Goal: Task Accomplishment & Management: Manage account settings

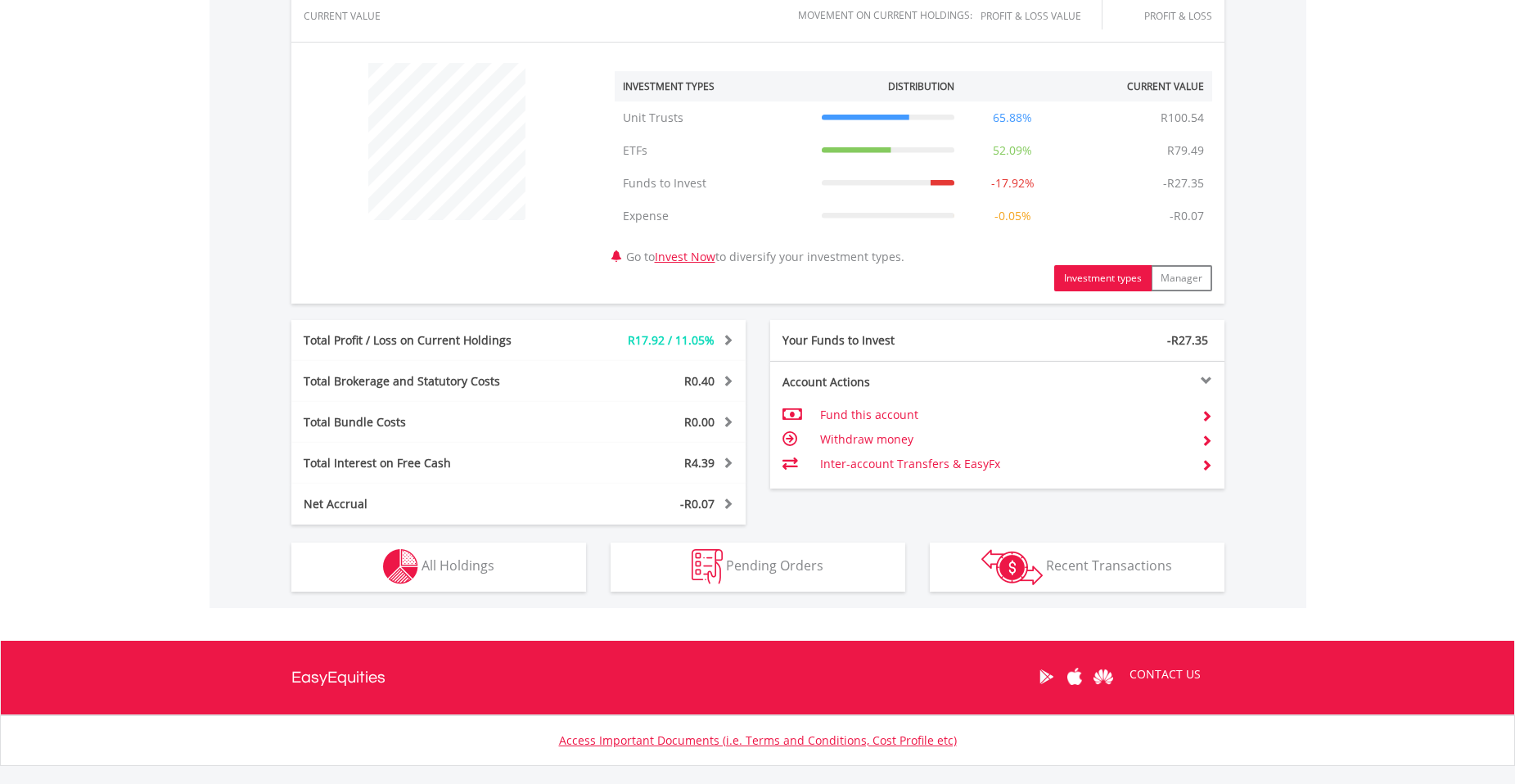
scroll to position [157, 311]
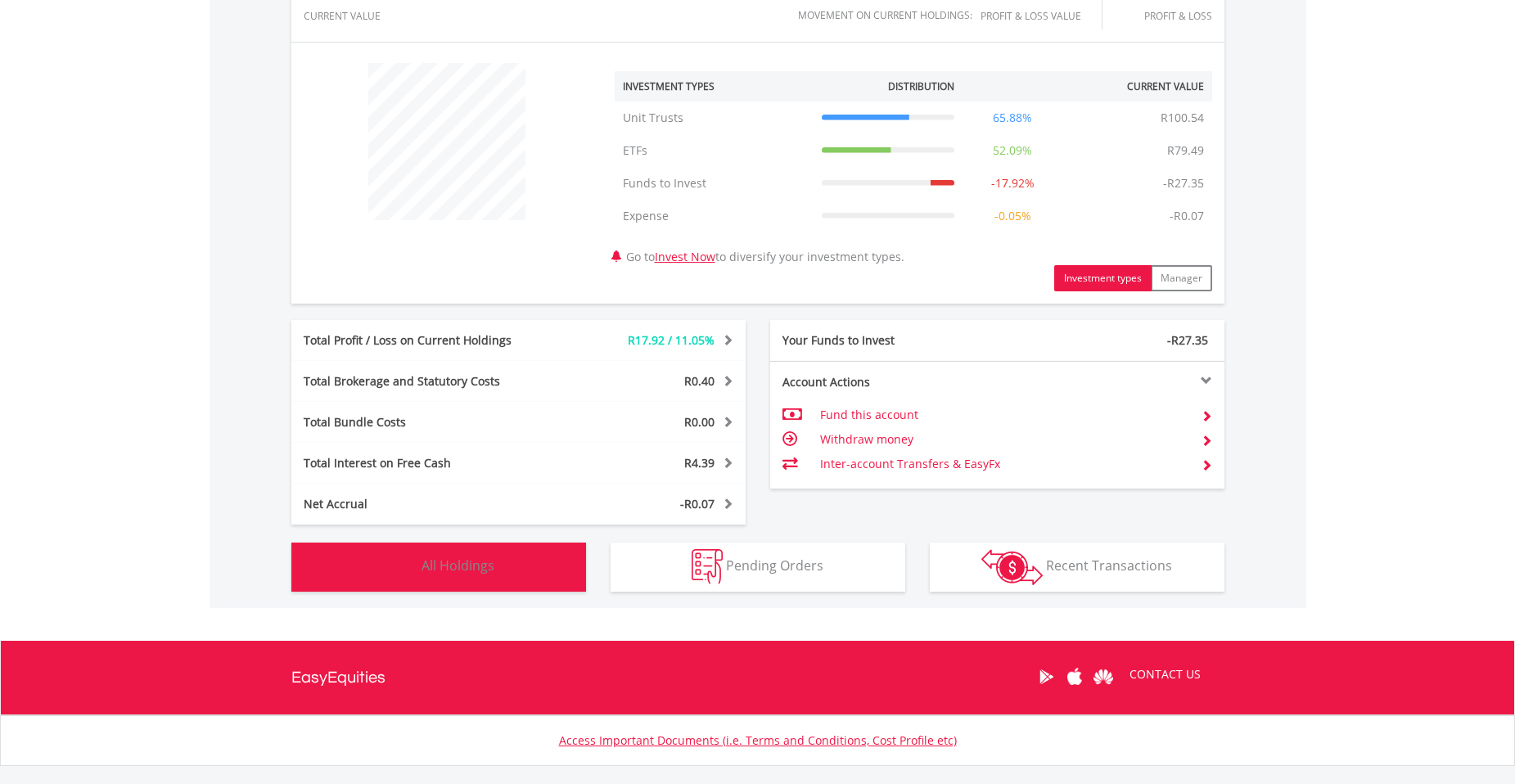
click at [489, 573] on span "All Holdings" at bounding box center [458, 565] width 73 height 18
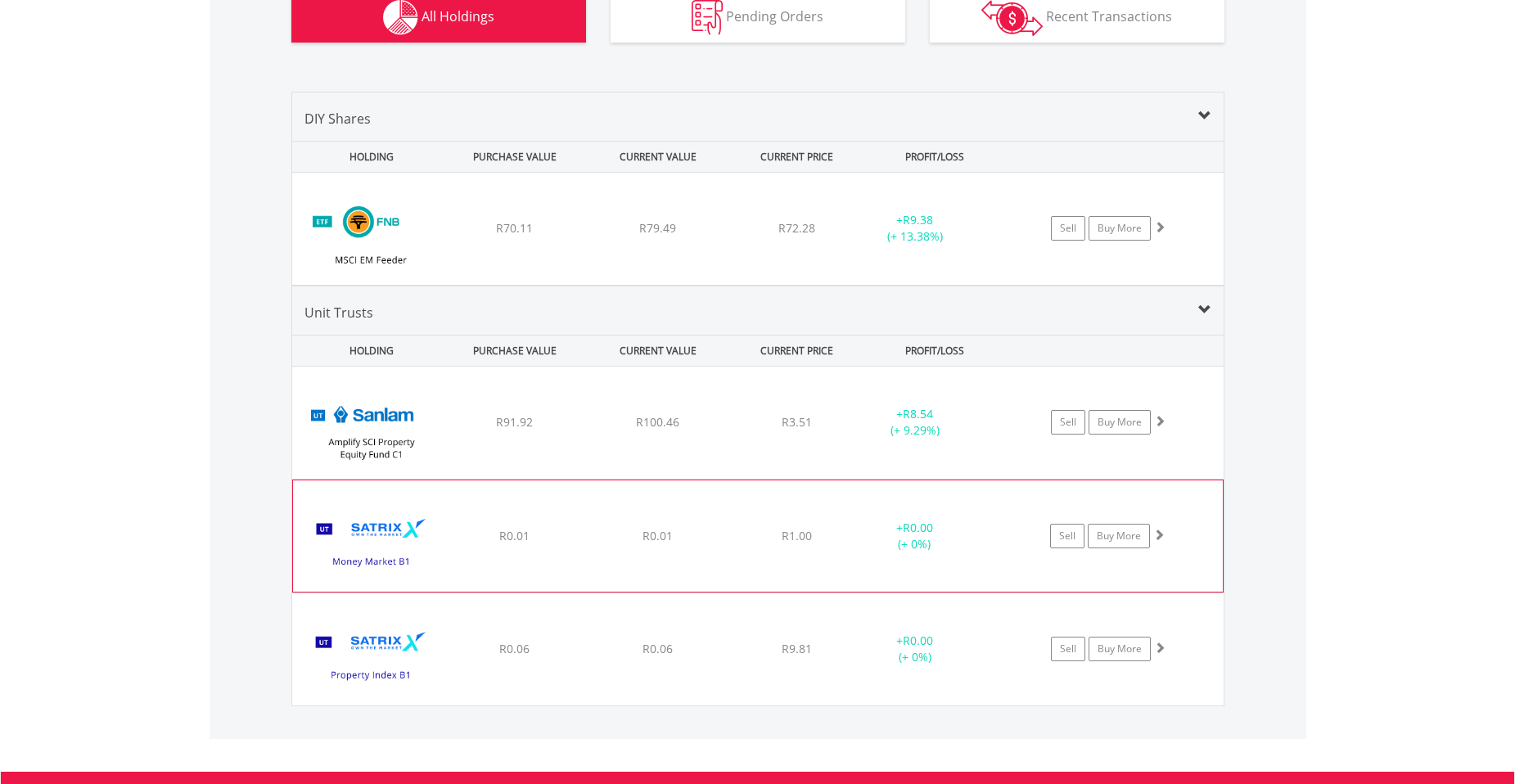
scroll to position [1150, 0]
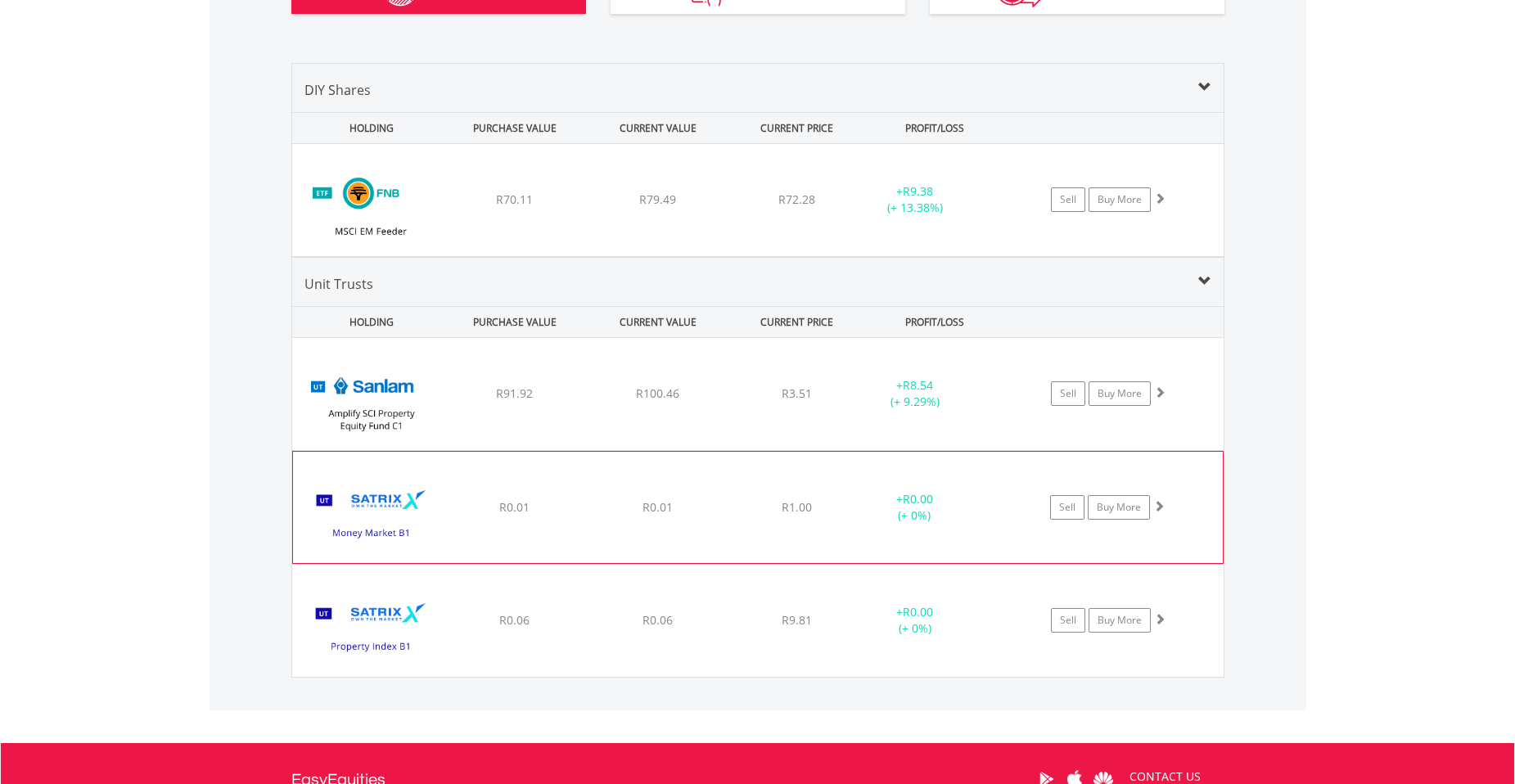
click at [798, 517] on div "﻿ Satrix Money Market B1 R0.01 R0.01 R1.00 + R0.00 (+ 0%) Sell Buy More" at bounding box center [758, 507] width 929 height 111
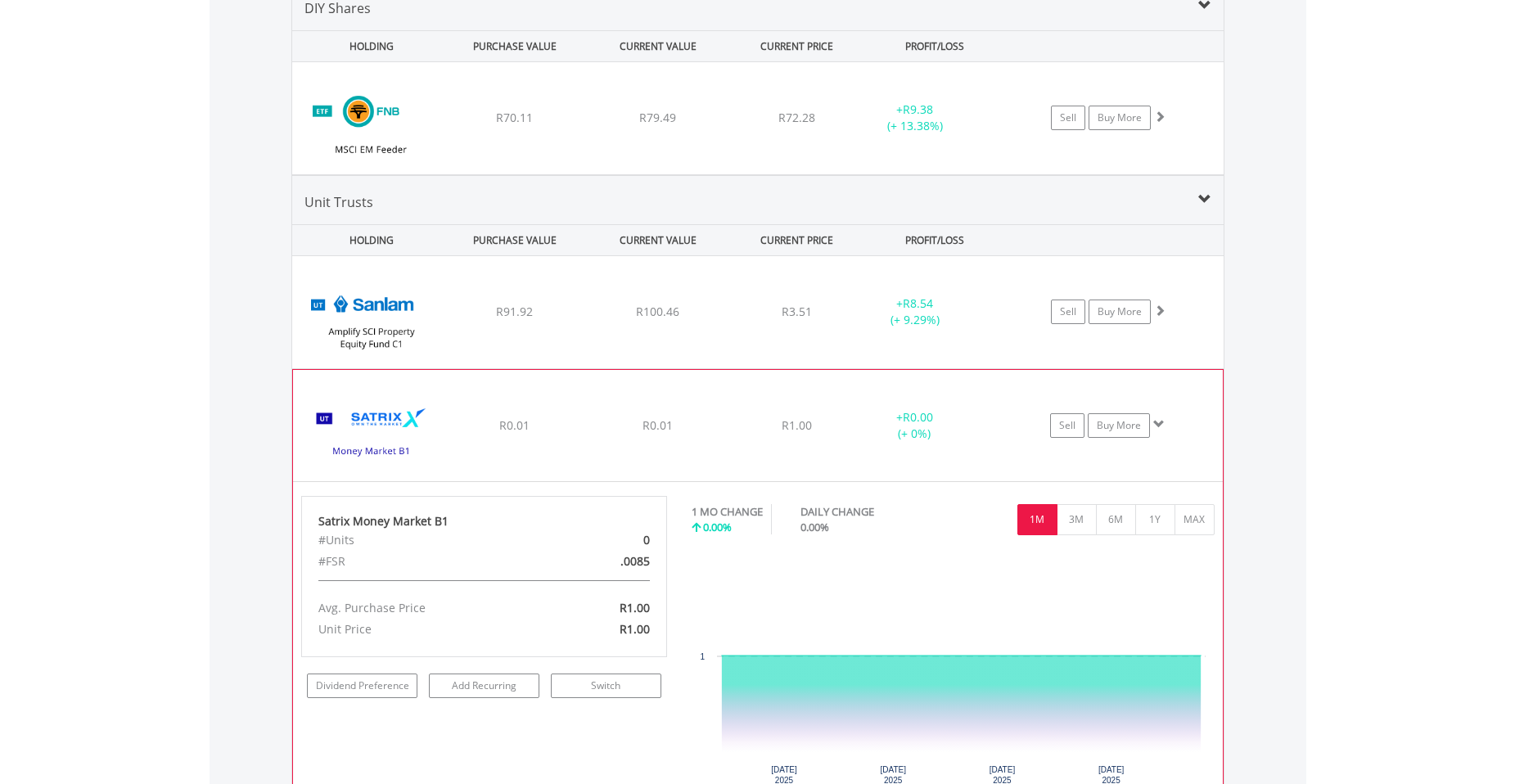
scroll to position [1314, 0]
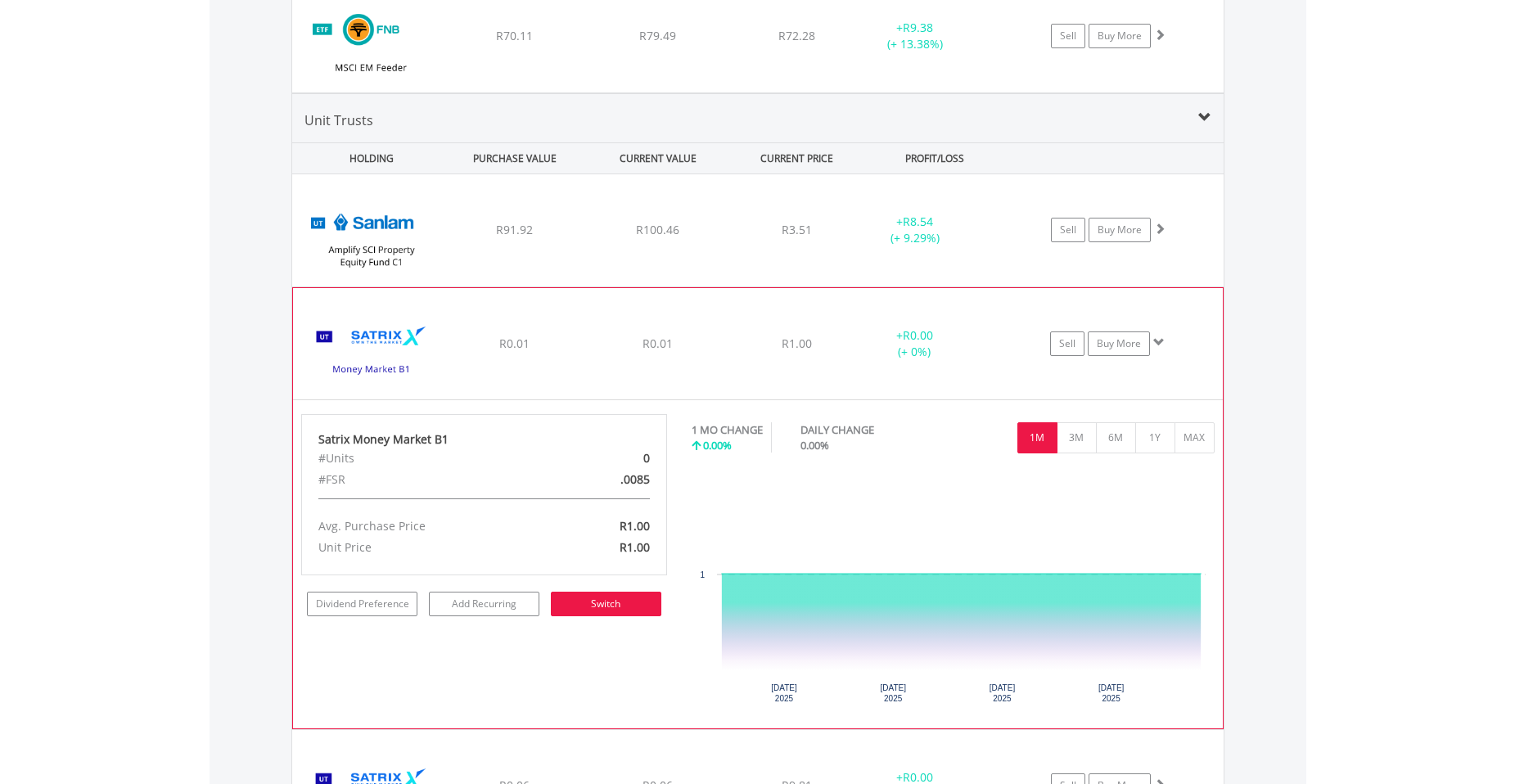
click at [610, 600] on link "Switch" at bounding box center [606, 604] width 111 height 25
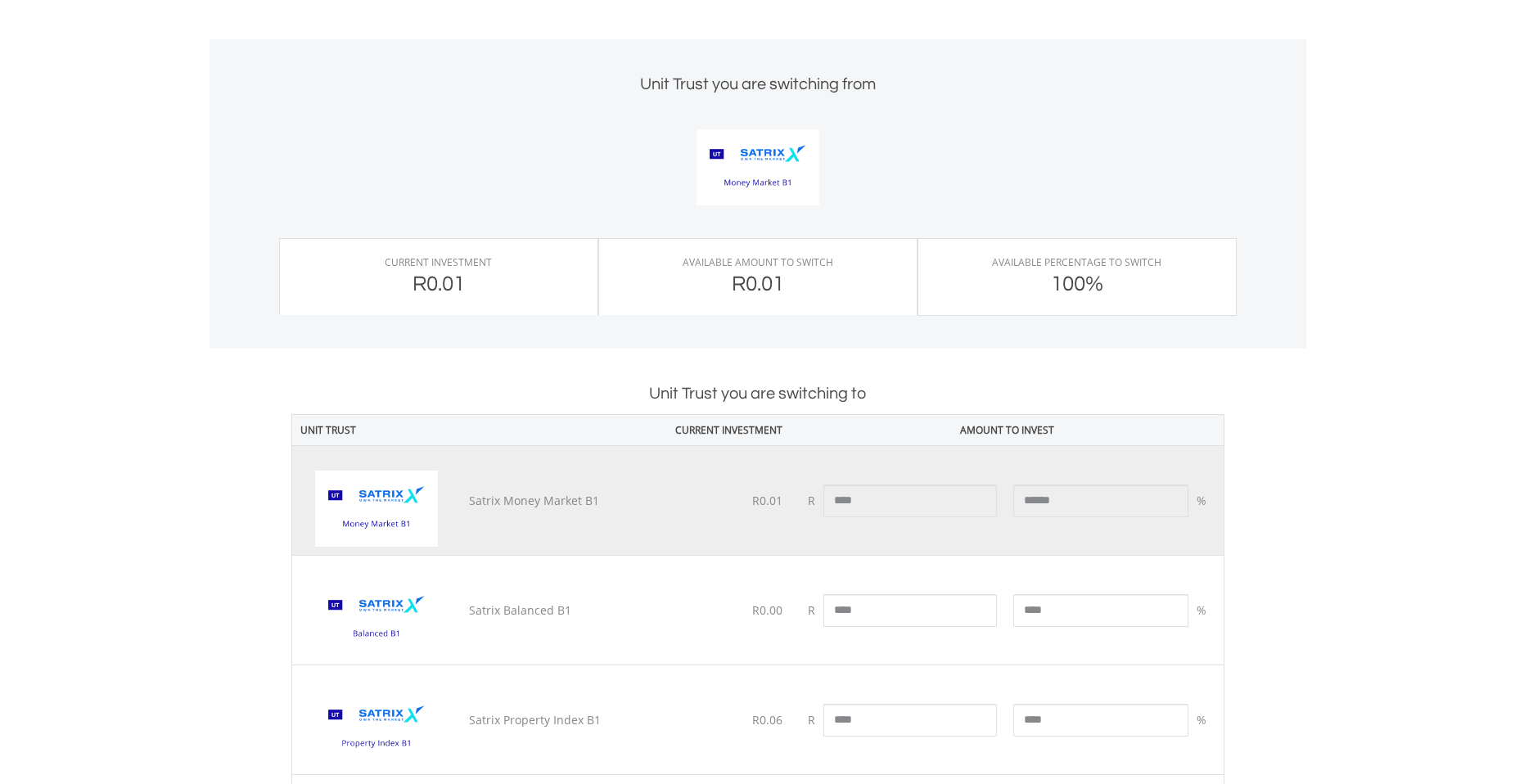
scroll to position [245, 0]
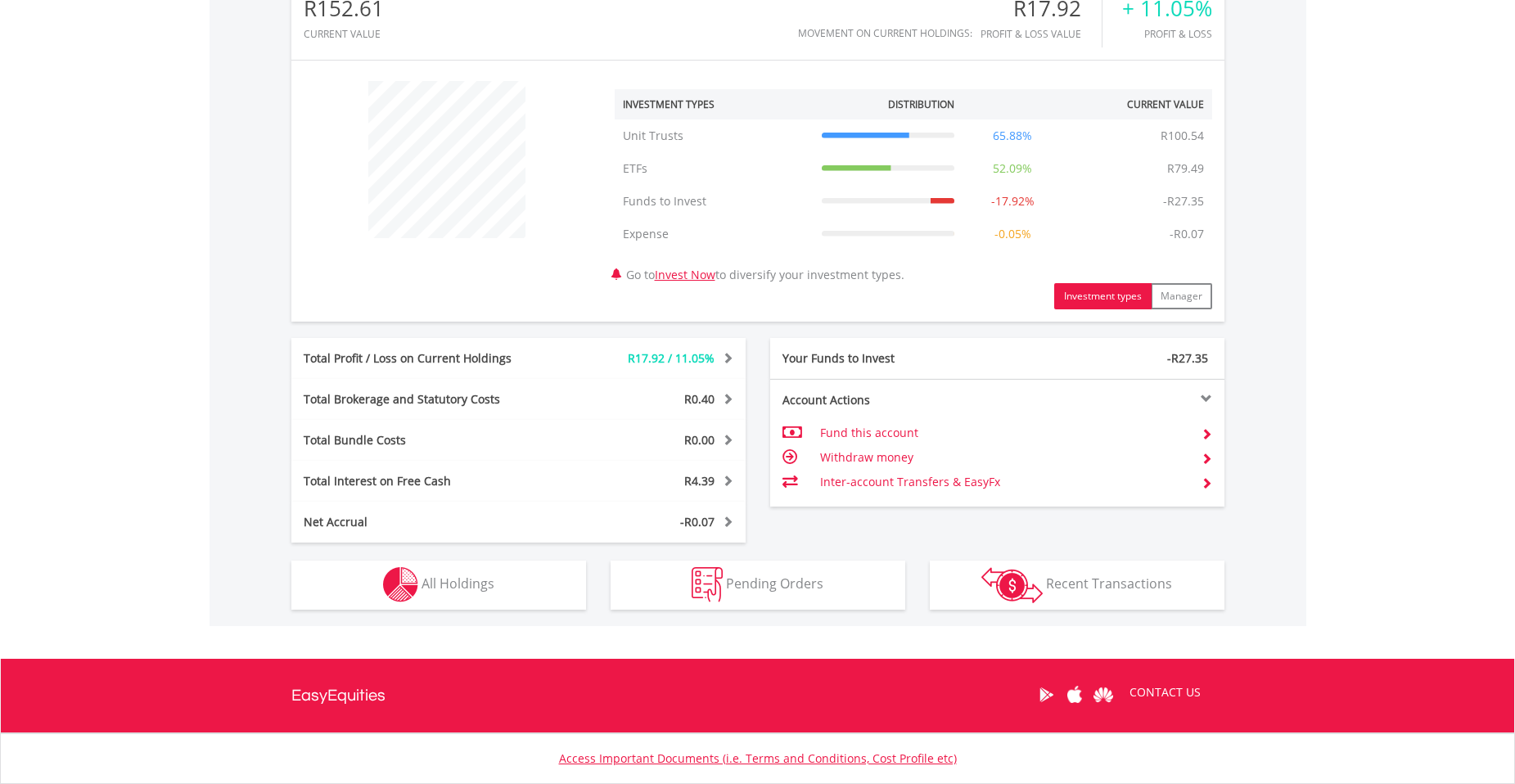
scroll to position [666, 0]
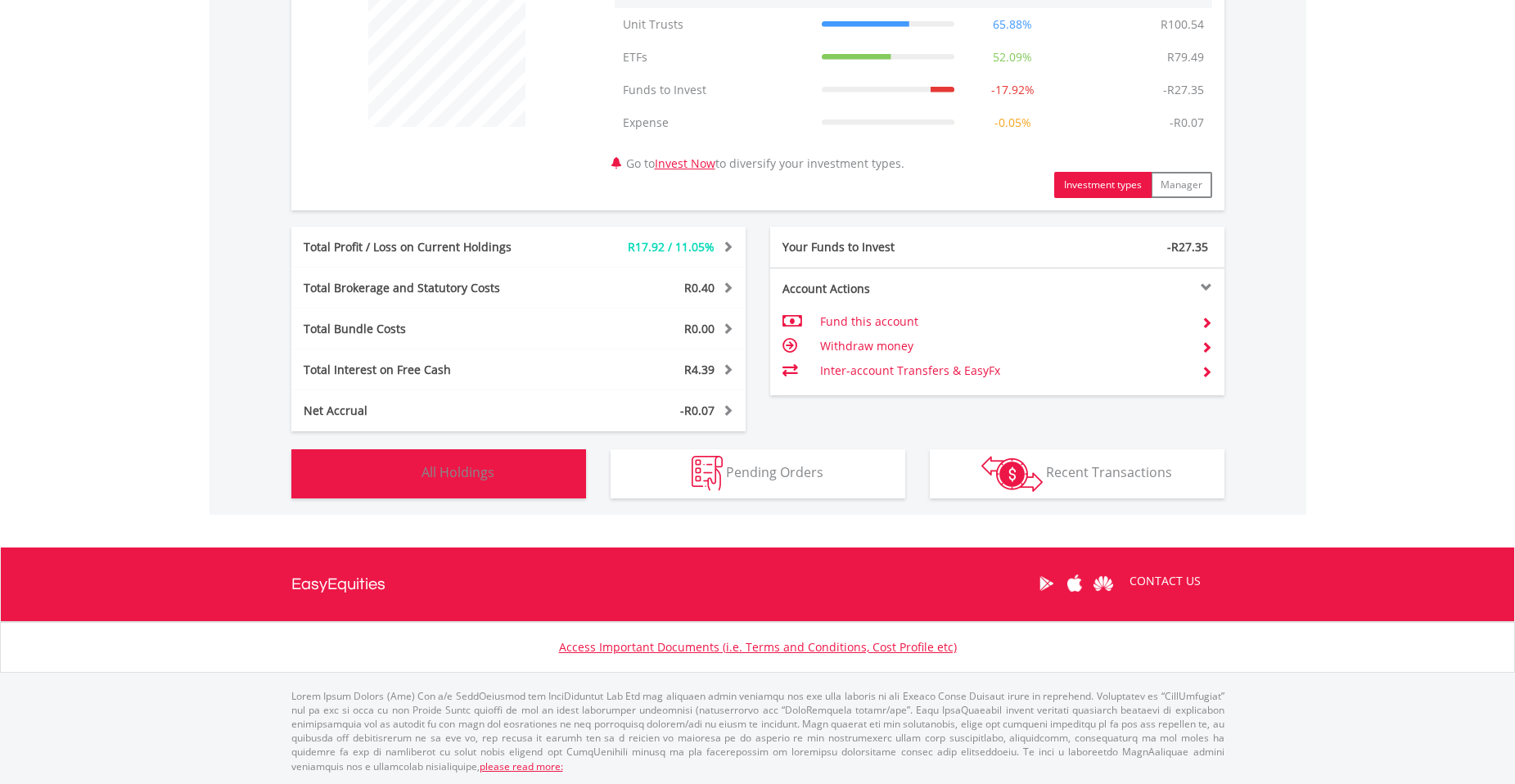
click at [456, 485] on button "Holdings All Holdings" at bounding box center [438, 473] width 295 height 49
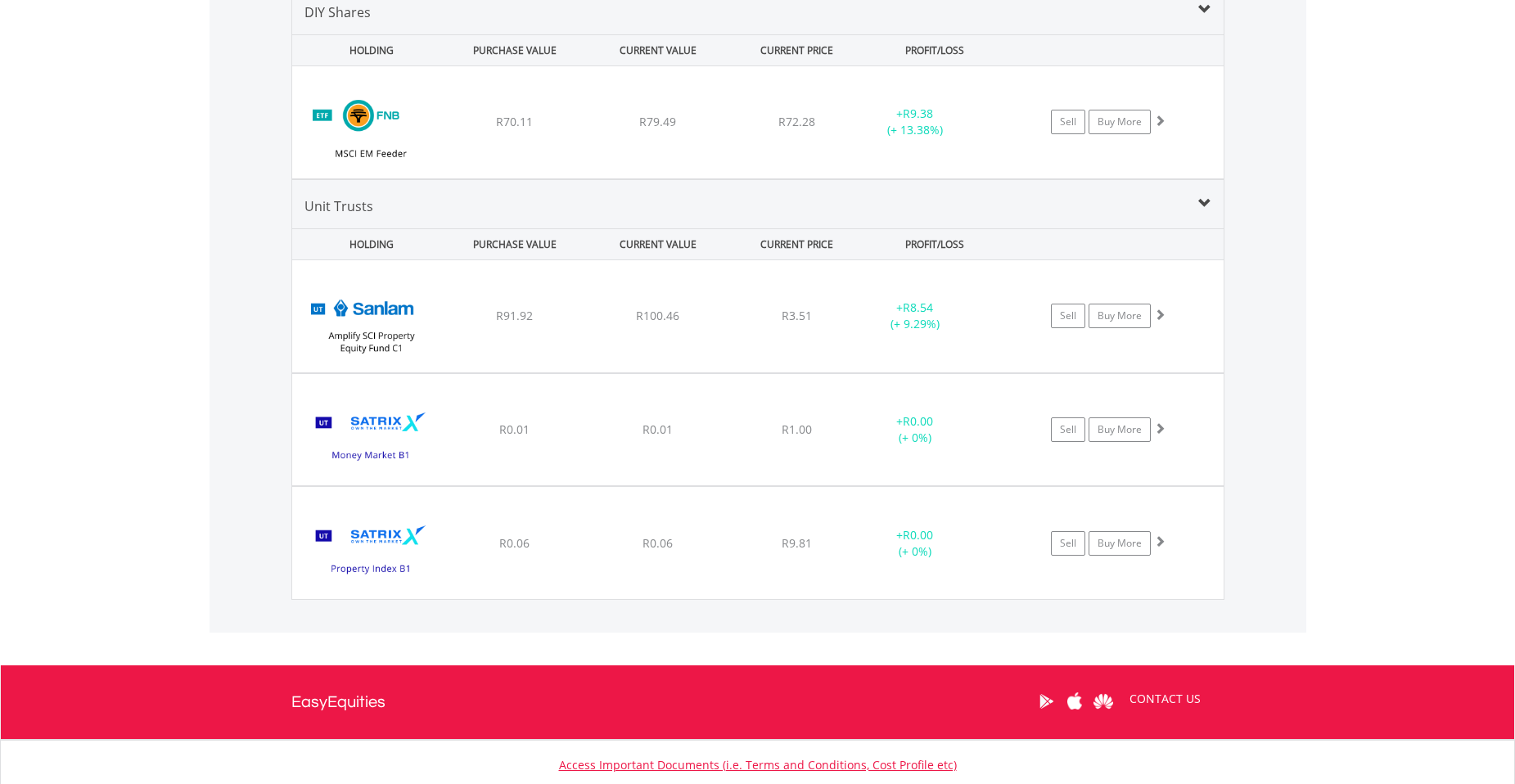
scroll to position [1232, 0]
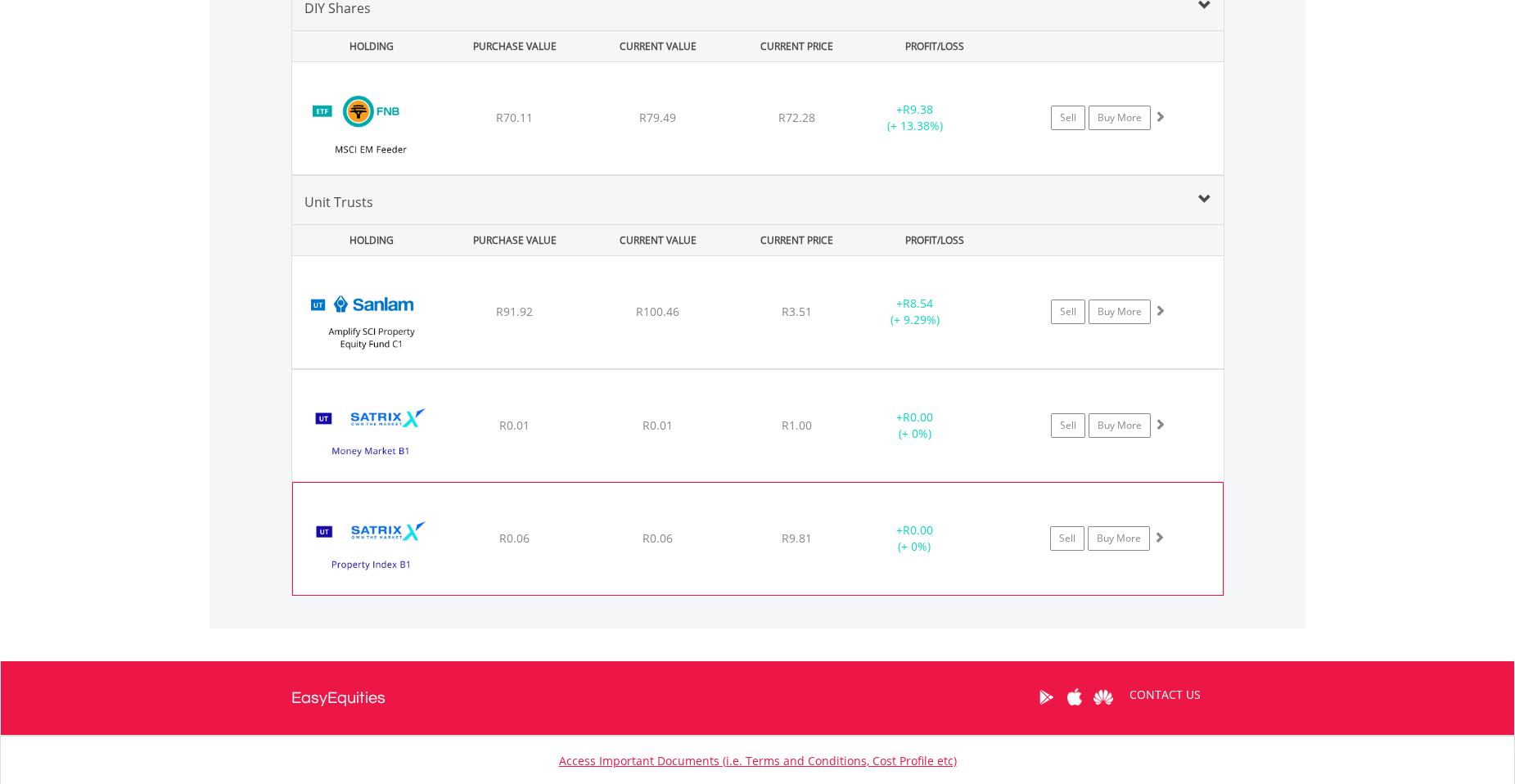
click at [716, 551] on div "﻿ Satrix Property Index B1 R0.06 R0.06 R9.81 + R0.00 (+ 0%) Sell Buy More" at bounding box center [758, 538] width 929 height 111
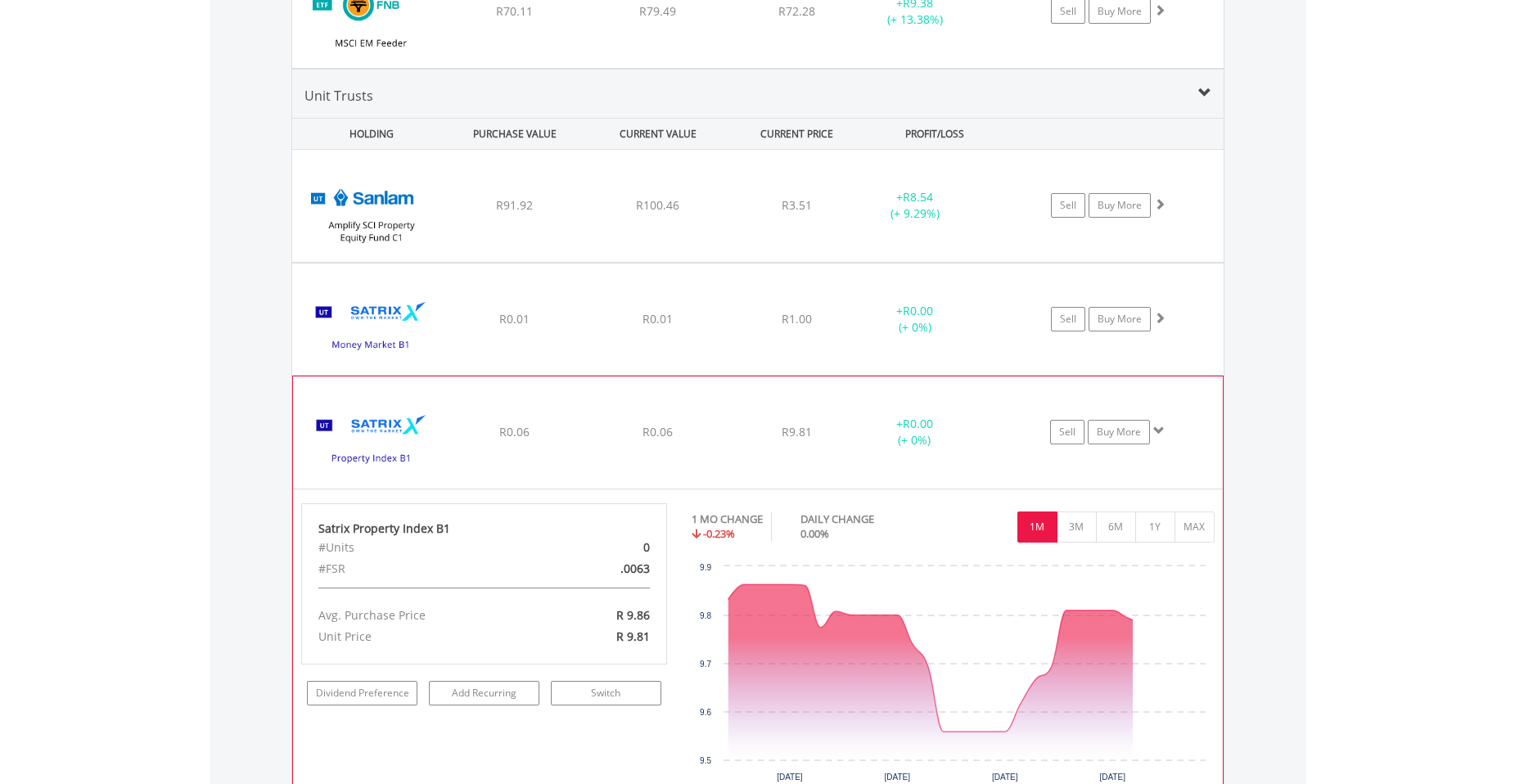
scroll to position [1477, 0]
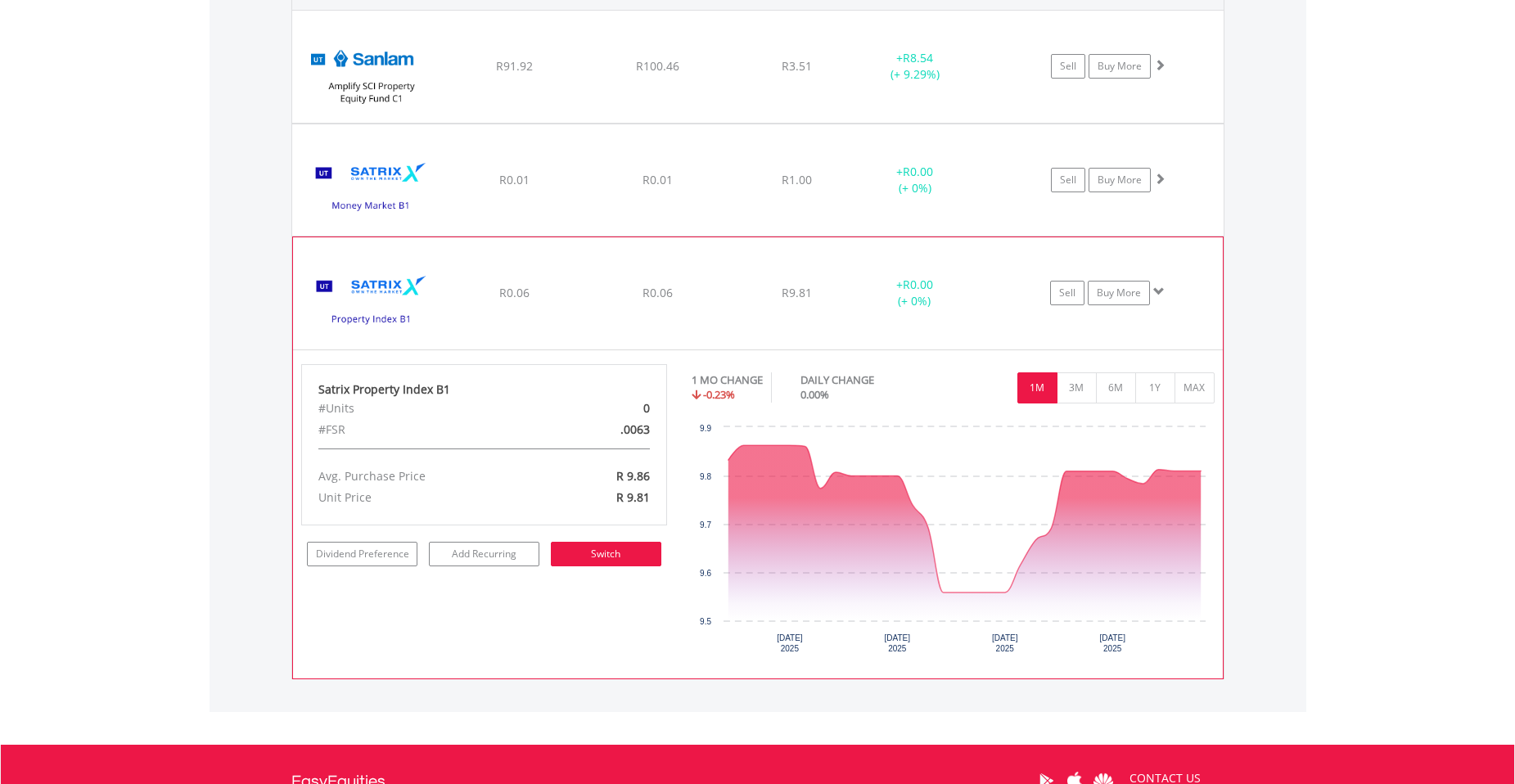
click at [594, 559] on link "Switch" at bounding box center [606, 554] width 111 height 25
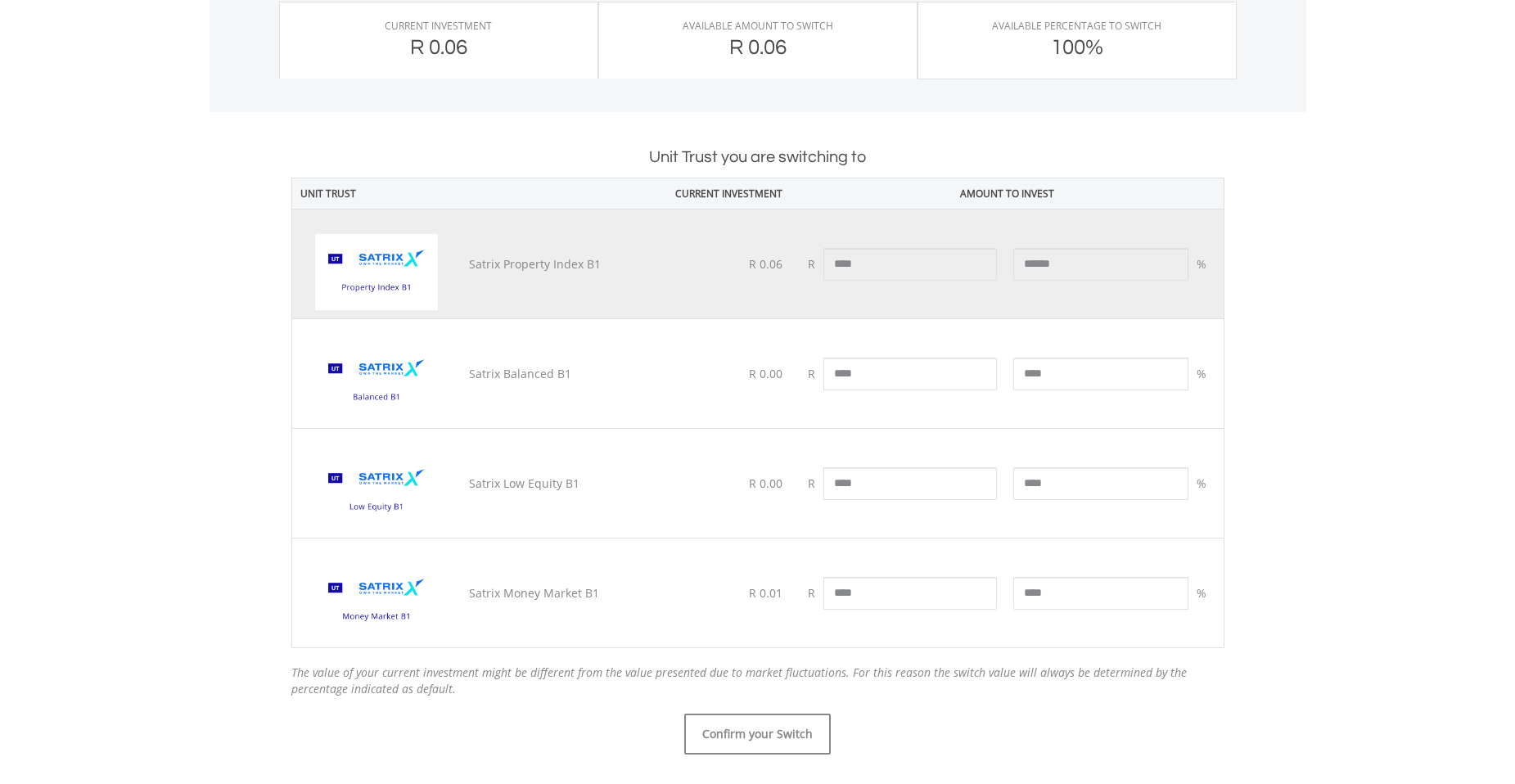
scroll to position [736, 0]
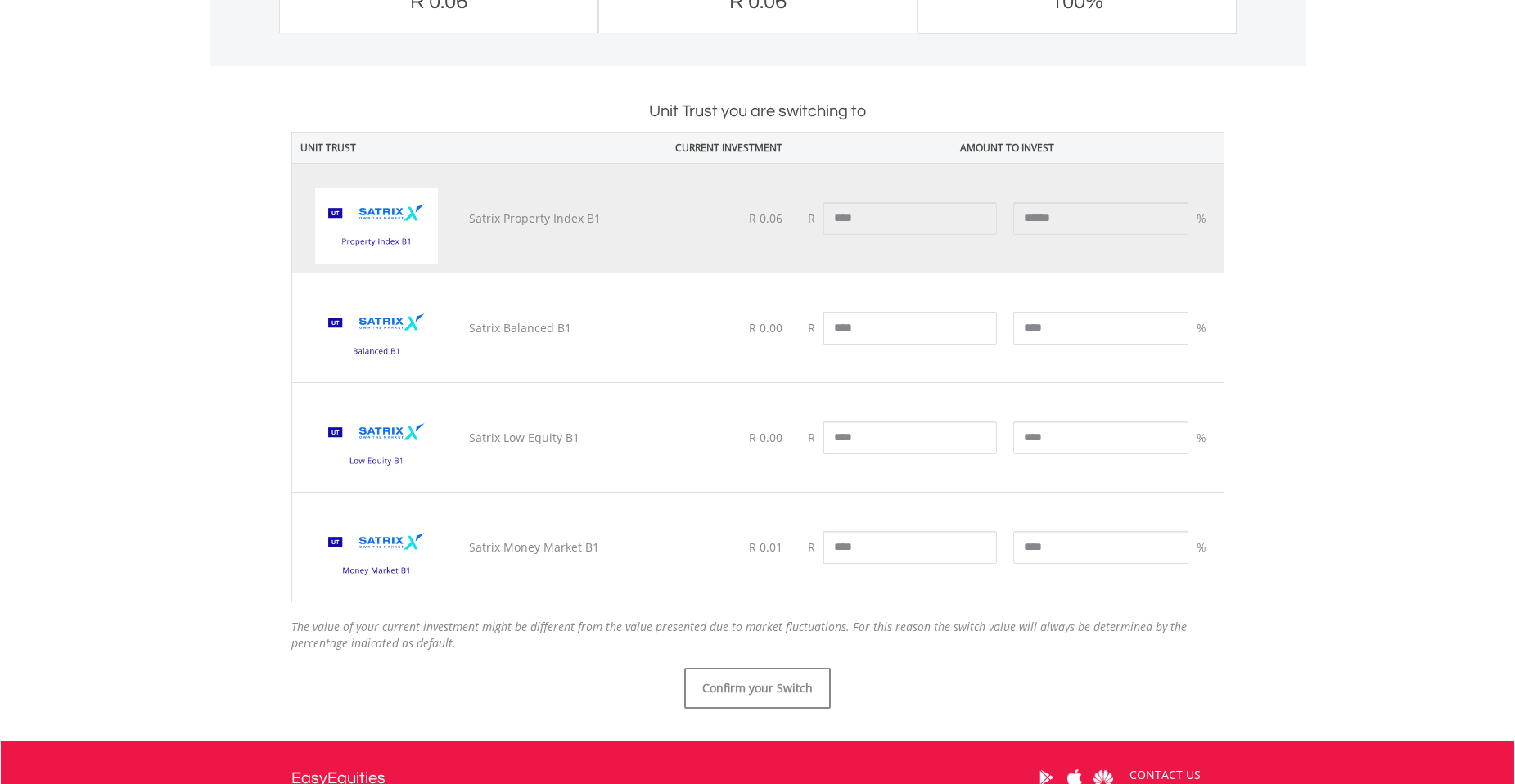
click at [667, 554] on td "R 0.01" at bounding box center [716, 547] width 150 height 110
click at [665, 211] on td "R 0.06" at bounding box center [716, 218] width 150 height 110
click at [768, 685] on button "Confirm your Switch" at bounding box center [758, 688] width 146 height 41
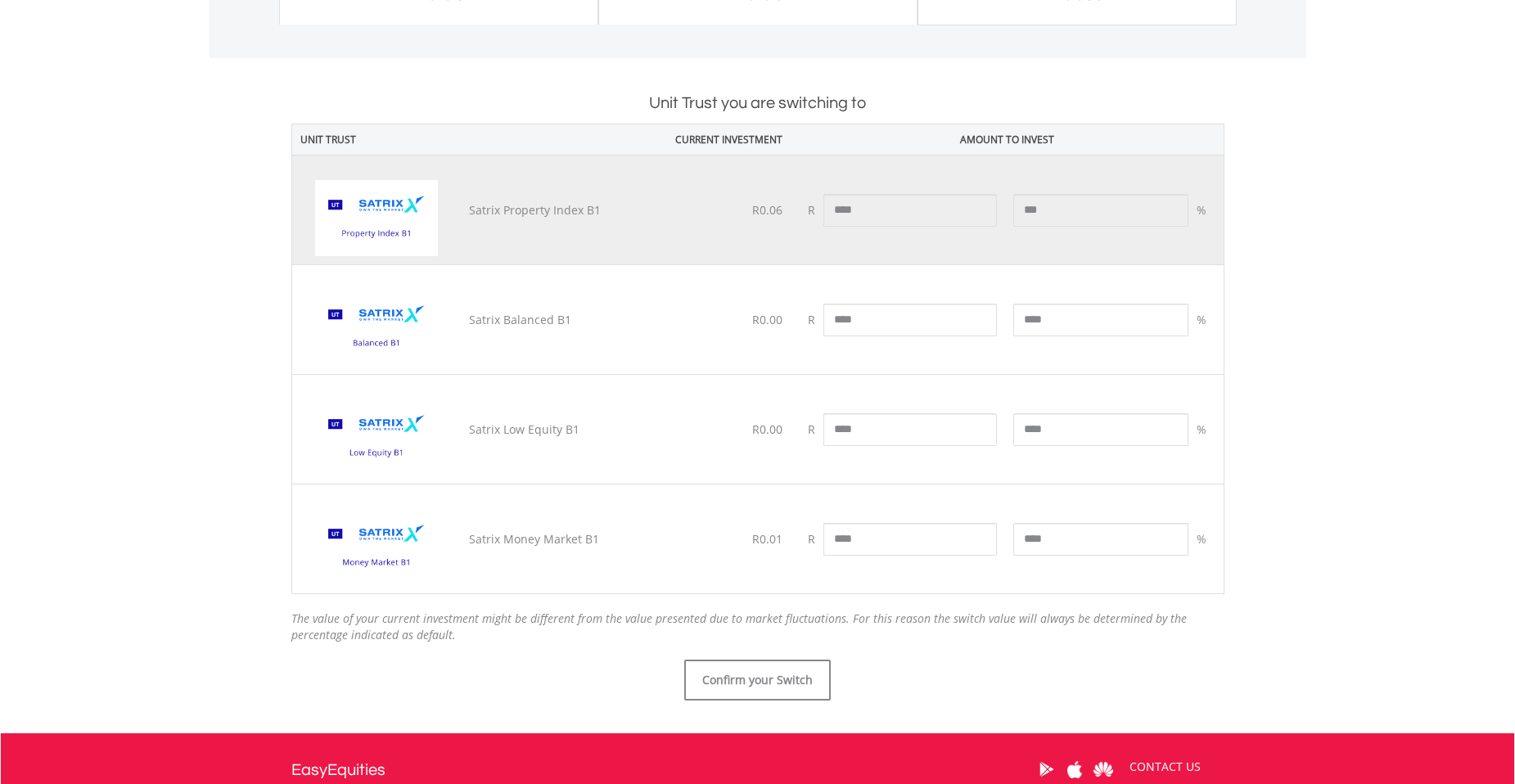
scroll to position [818, 0]
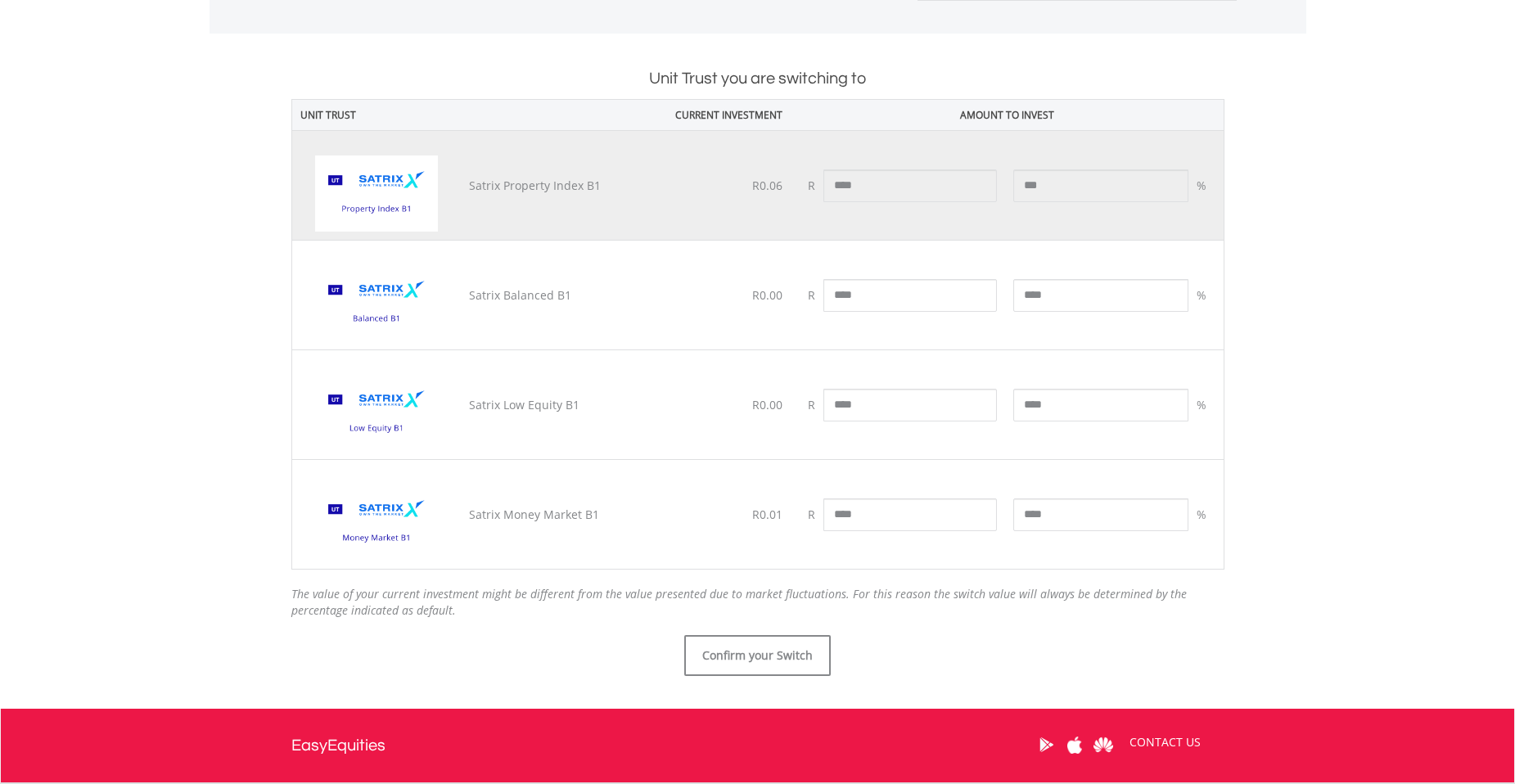
click at [641, 525] on td "R0.01" at bounding box center [716, 514] width 150 height 110
click at [544, 517] on td "Satrix Money Market B1" at bounding box center [551, 514] width 180 height 110
click at [846, 522] on input "****" at bounding box center [910, 514] width 174 height 33
type input "*"
type input "****"
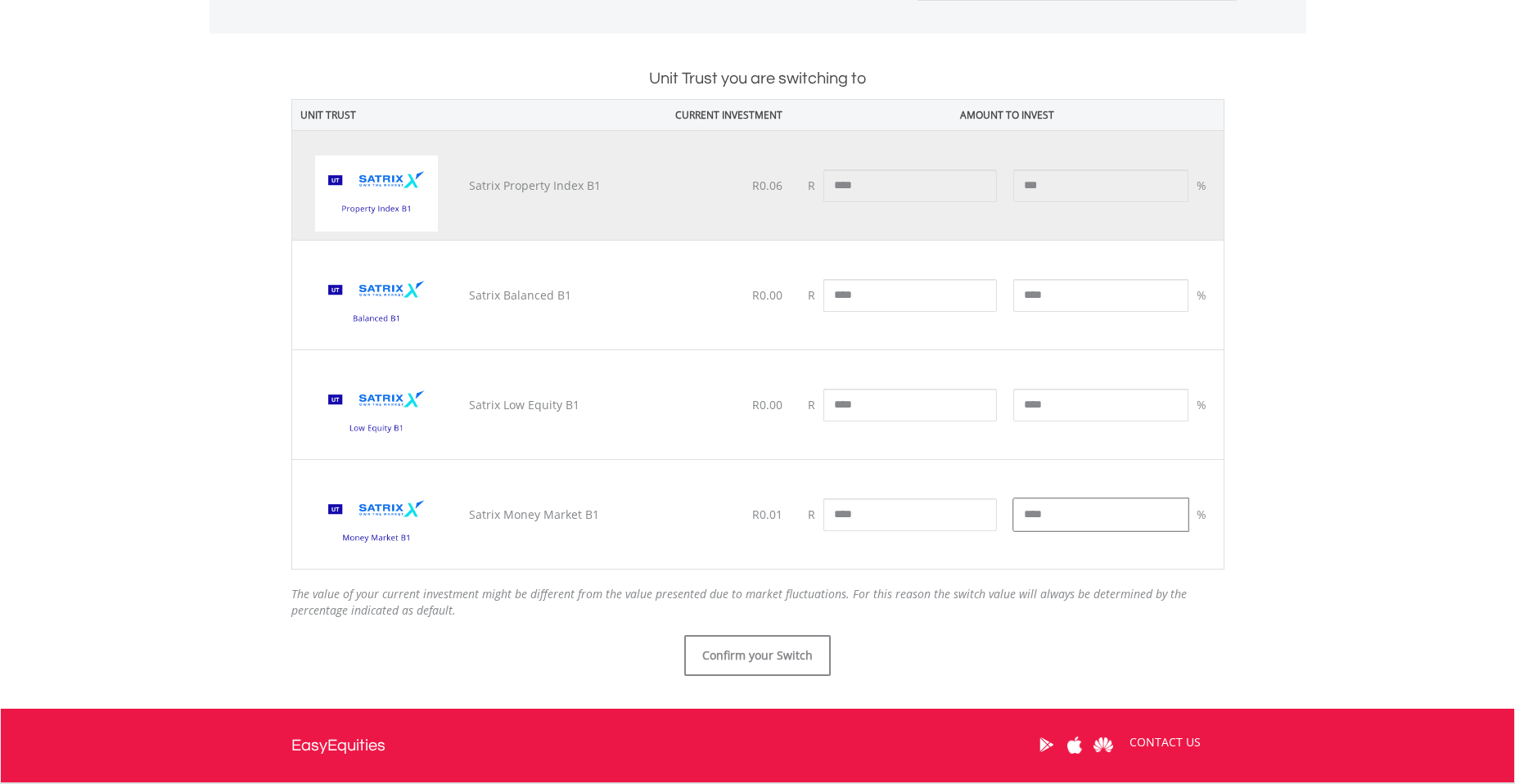
type input "*****"
click at [1045, 508] on input "*****" at bounding box center [1101, 514] width 175 height 33
click at [901, 630] on div "Unit Trust you are switching from ﻿ Satrix Property Index B1 CURRENT INVESTMENT…" at bounding box center [758, 200] width 933 height 951
click at [777, 658] on button "Confirm your Switch" at bounding box center [758, 656] width 146 height 41
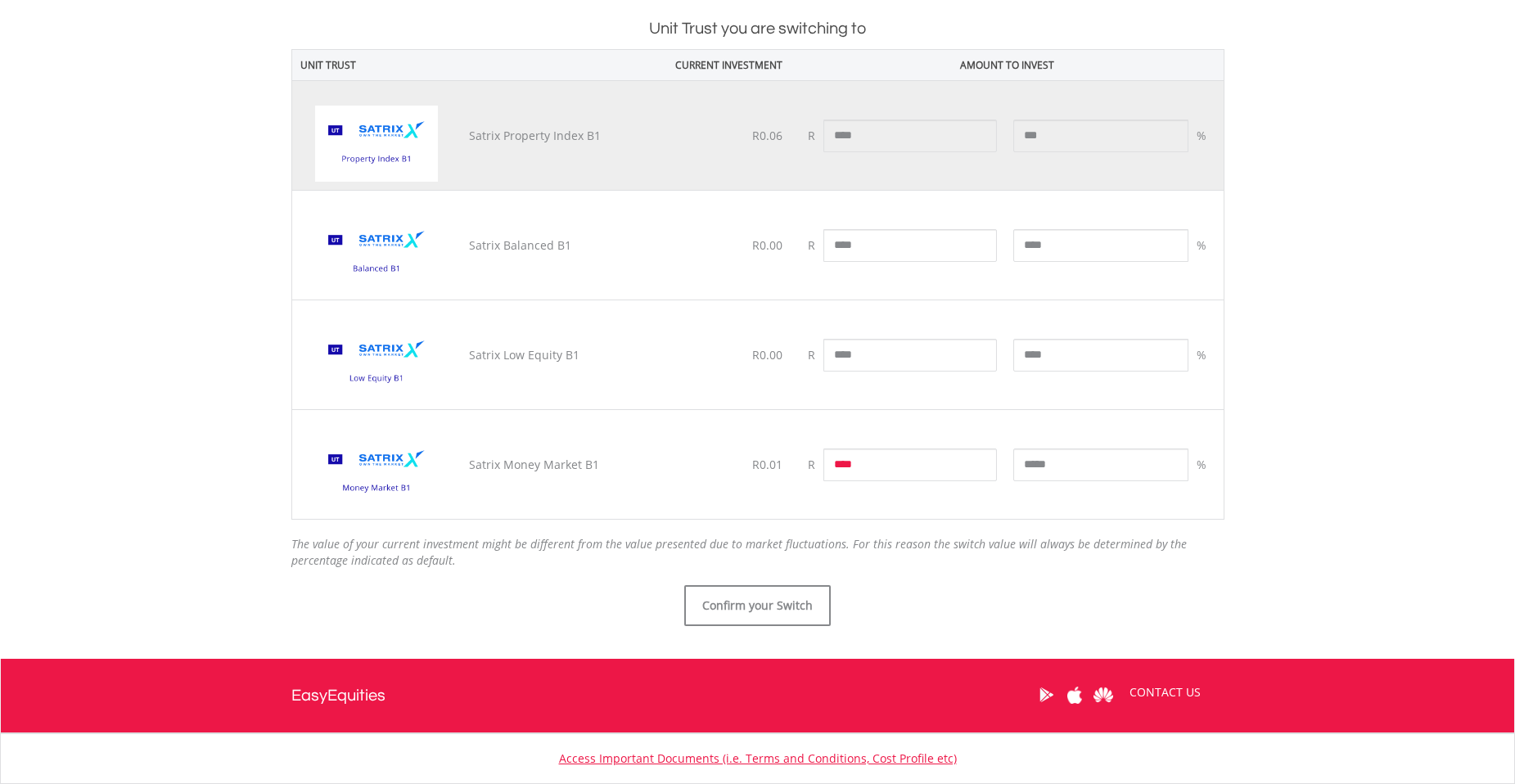
scroll to position [900, 0]
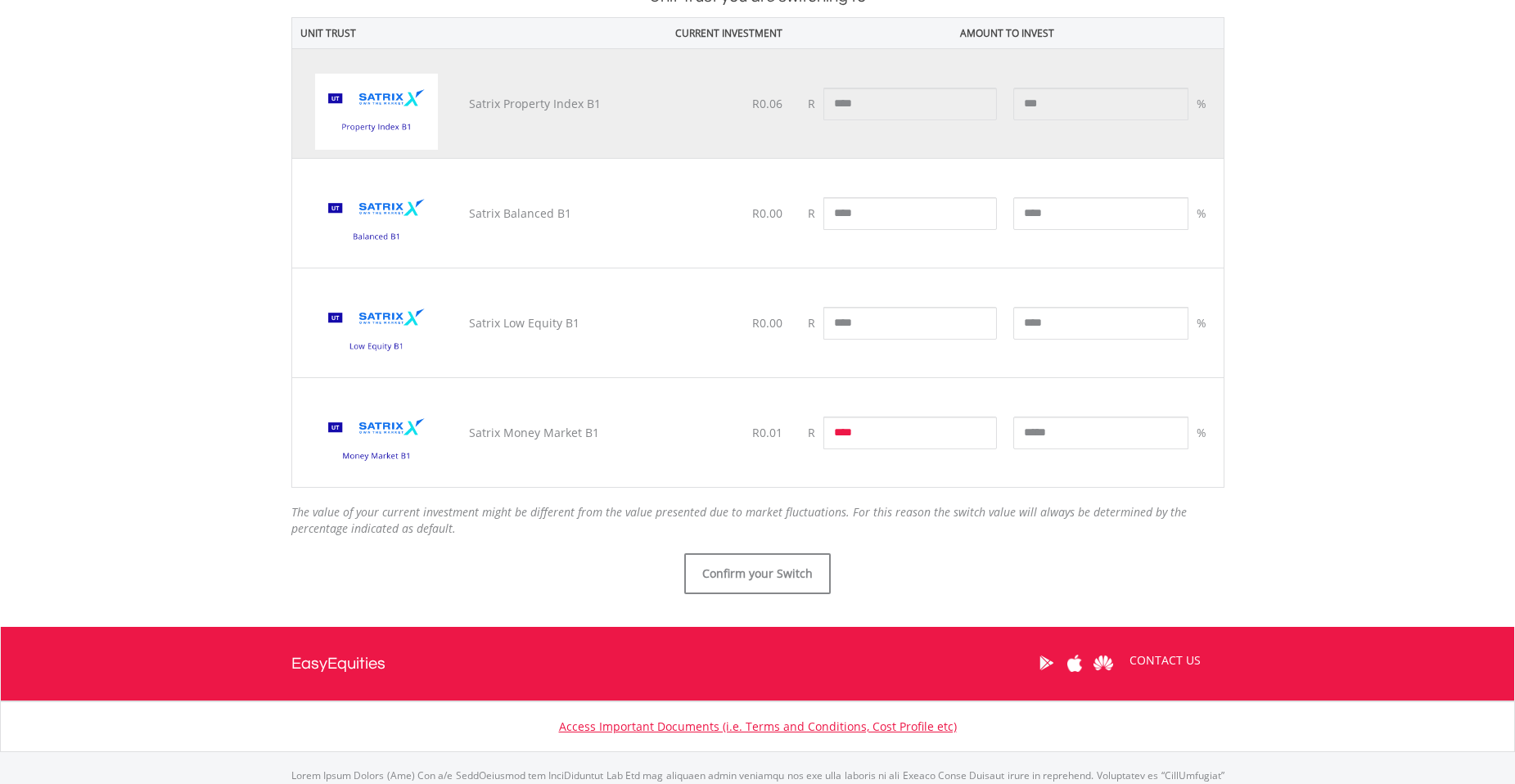
click at [517, 447] on td "Satrix Money Market B1" at bounding box center [551, 432] width 180 height 110
click at [520, 430] on td "Satrix Money Market B1" at bounding box center [551, 432] width 180 height 110
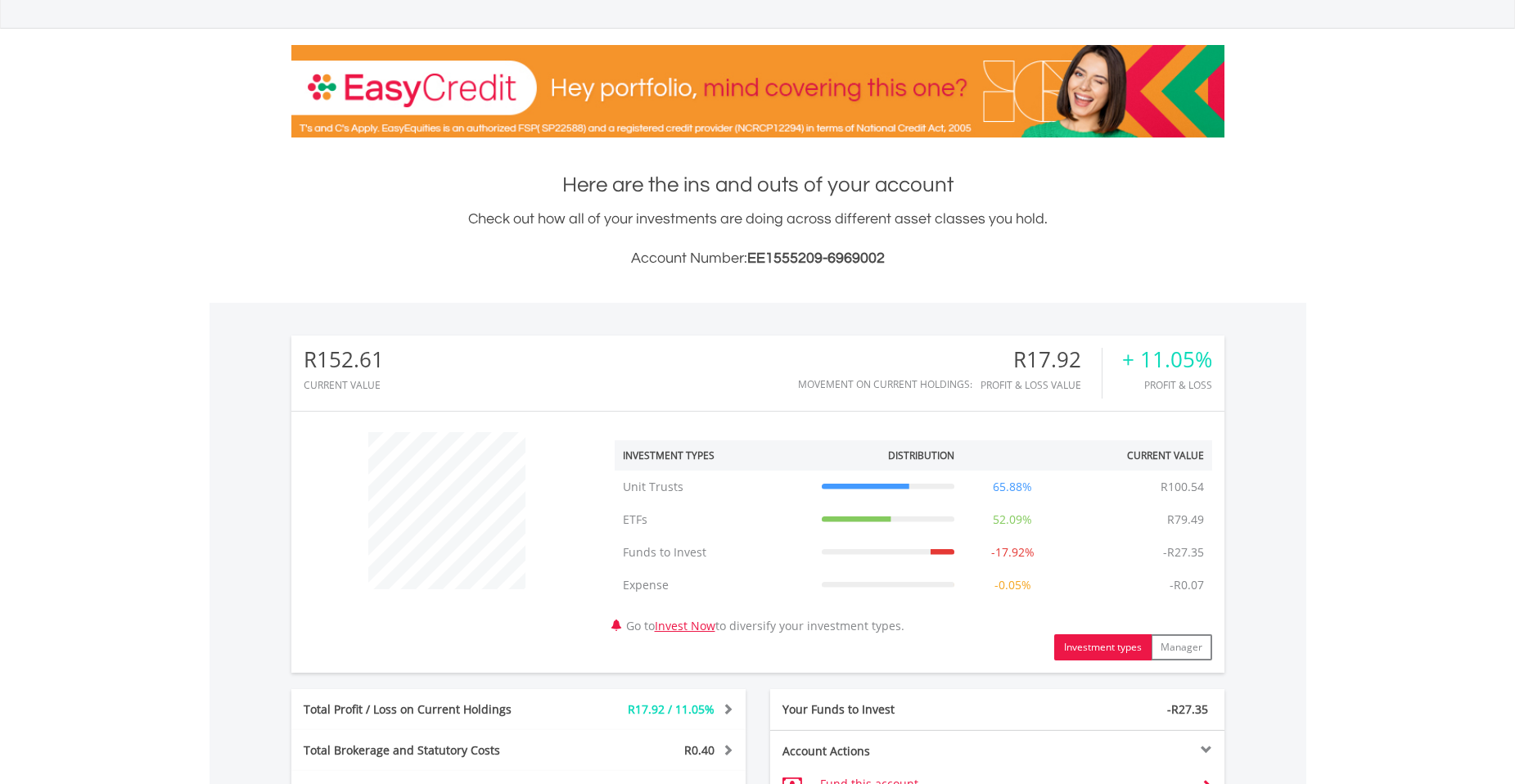
scroll to position [327, 0]
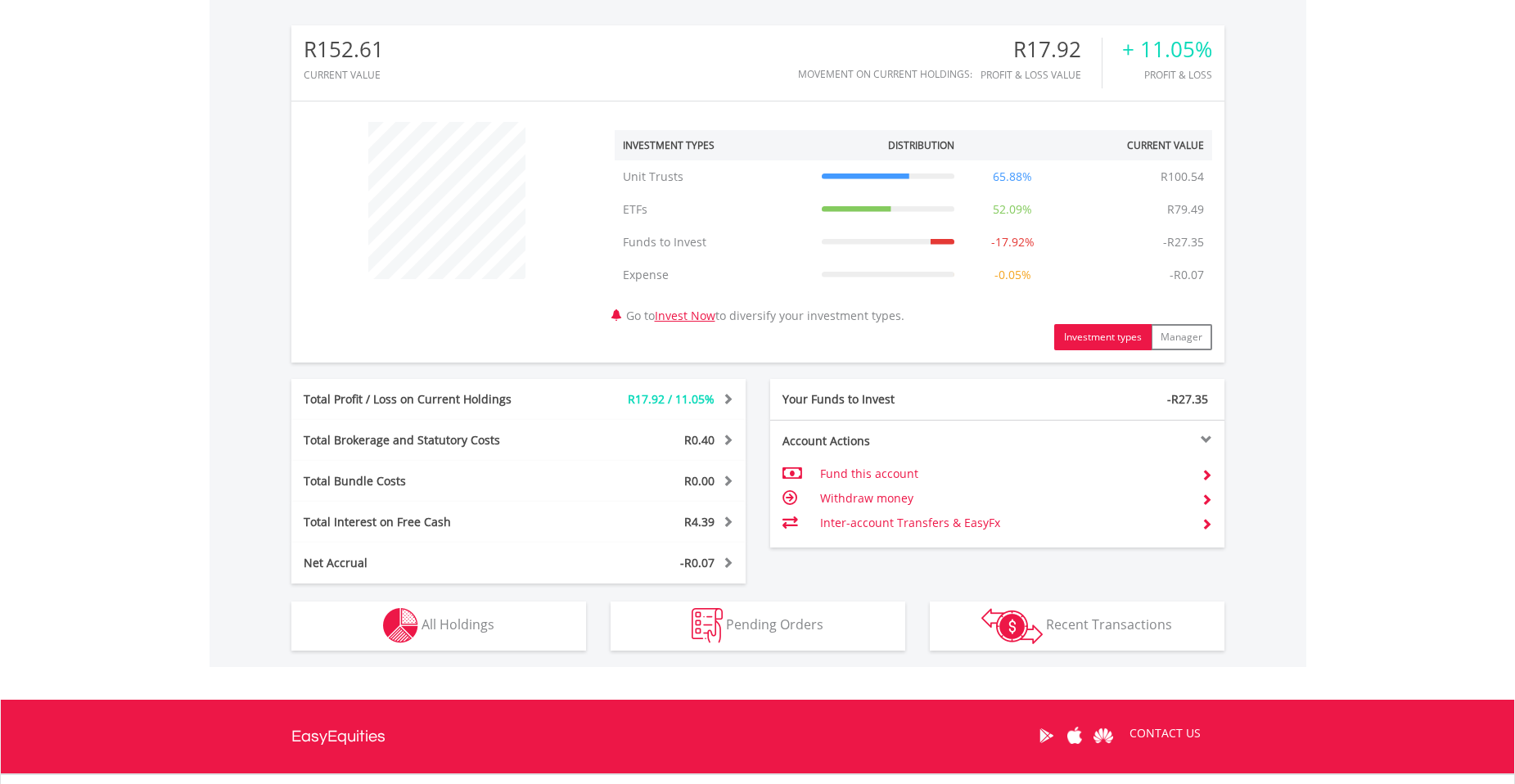
scroll to position [624, 0]
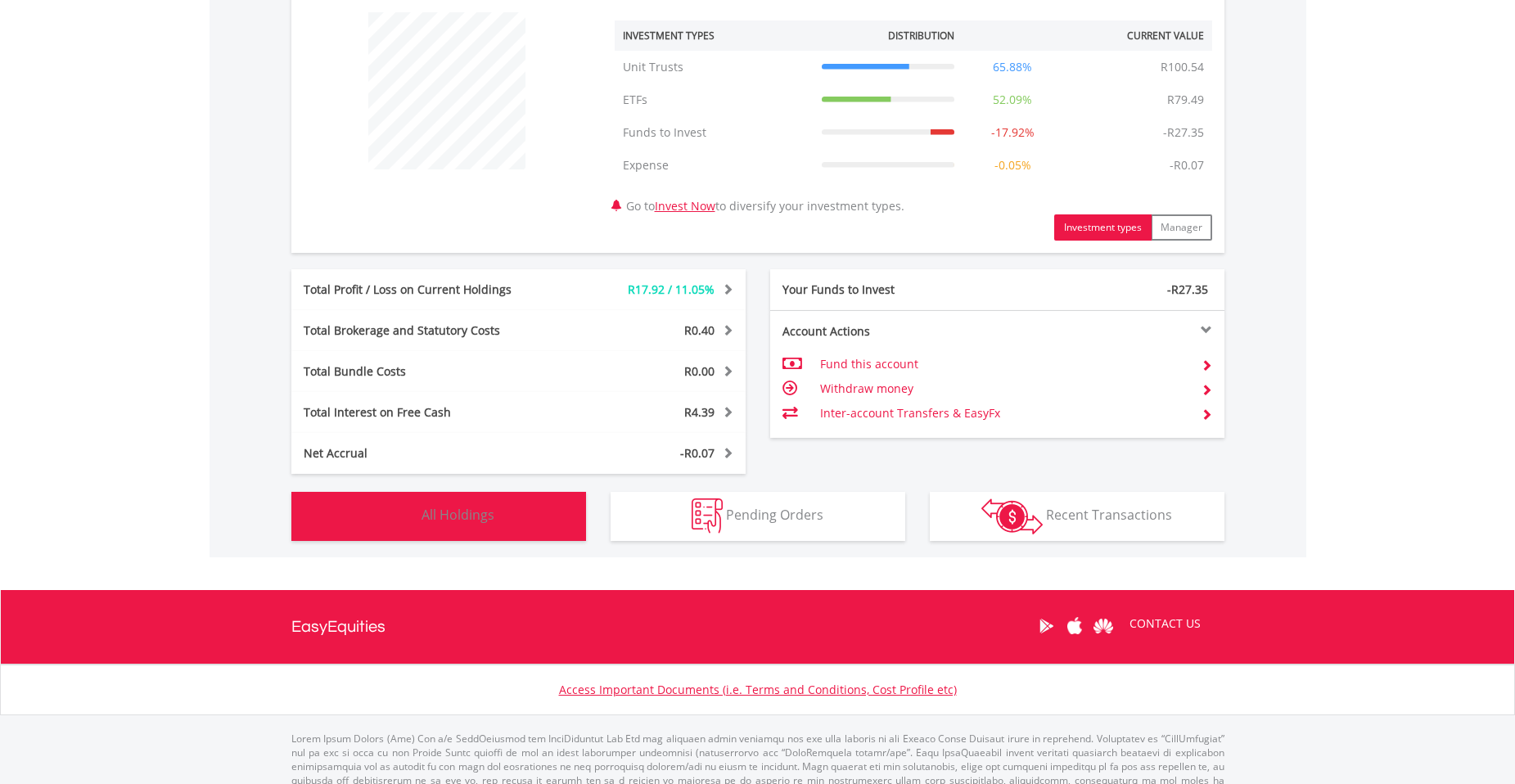
click at [523, 519] on button "Holdings All Holdings" at bounding box center [438, 516] width 295 height 49
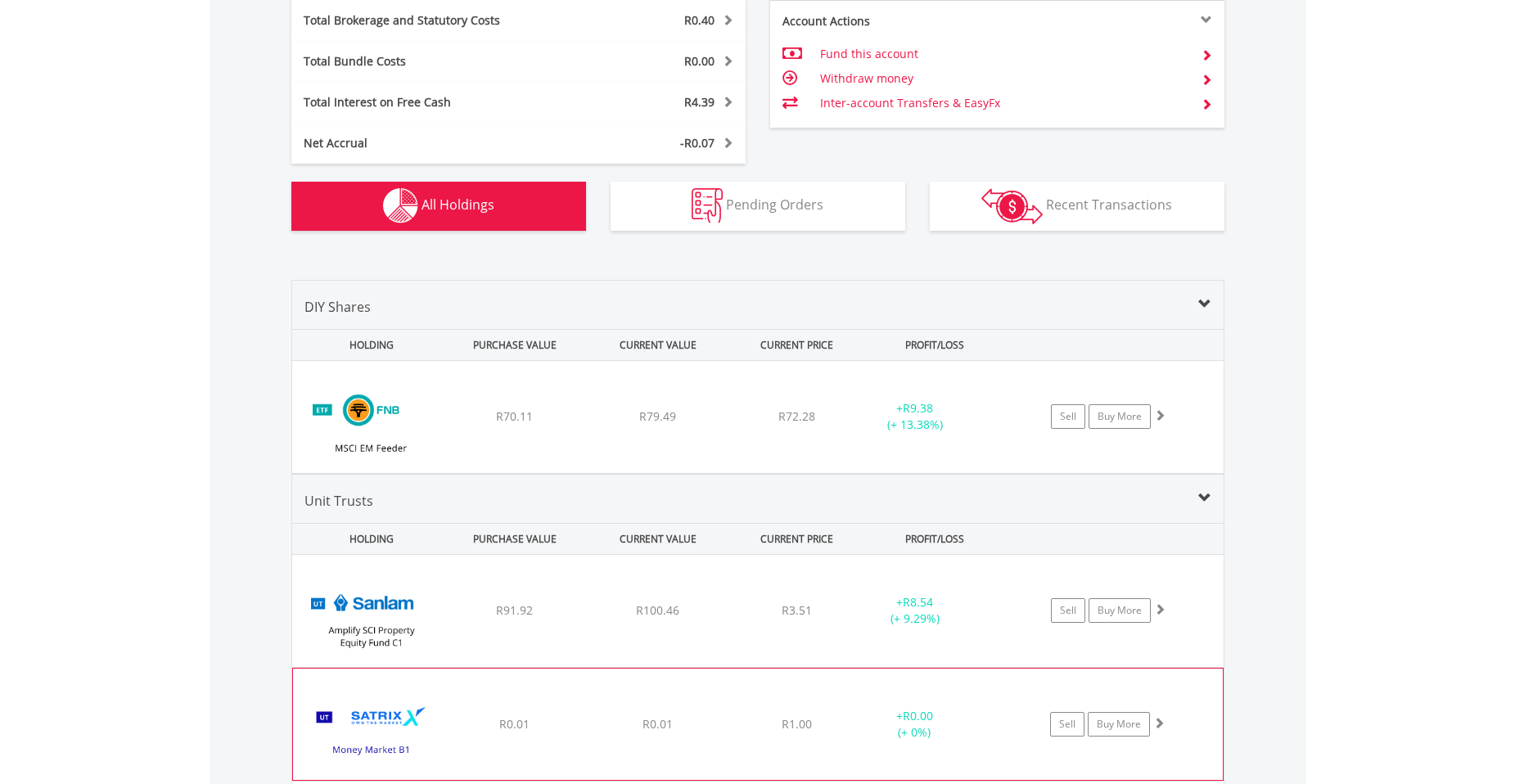
scroll to position [885, 0]
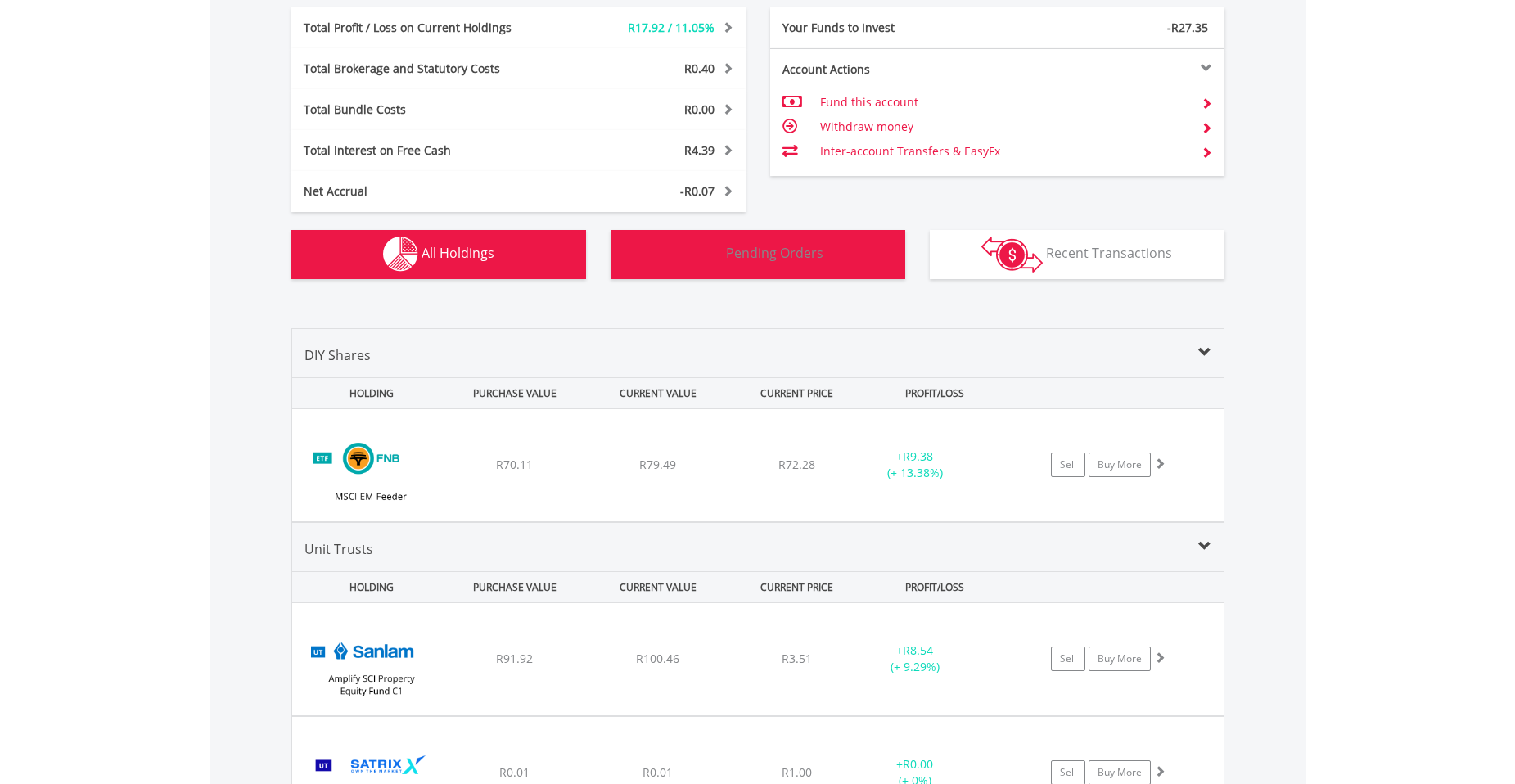
click at [845, 265] on button "Pending Orders Pending Orders" at bounding box center [758, 254] width 295 height 49
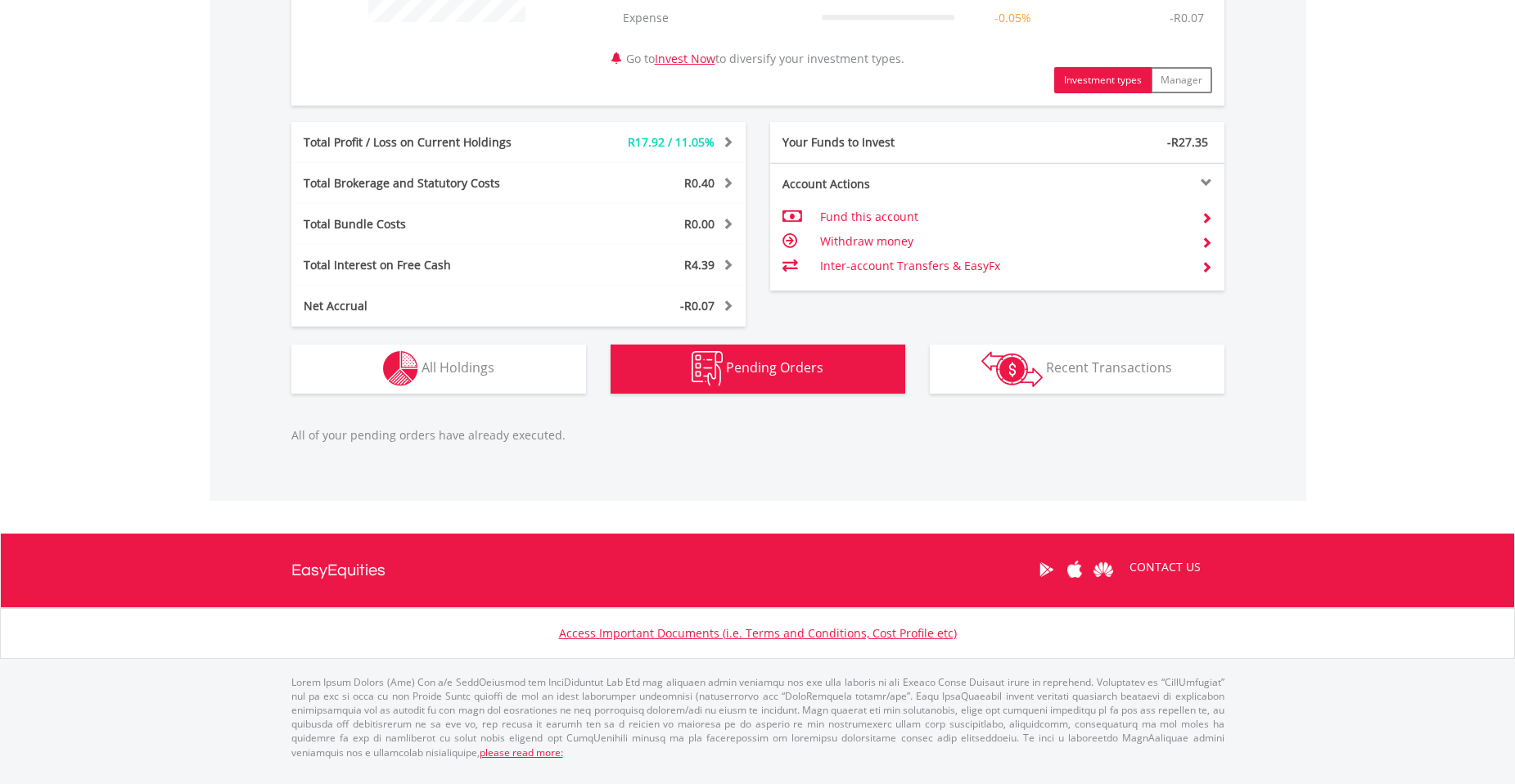
scroll to position [756, 0]
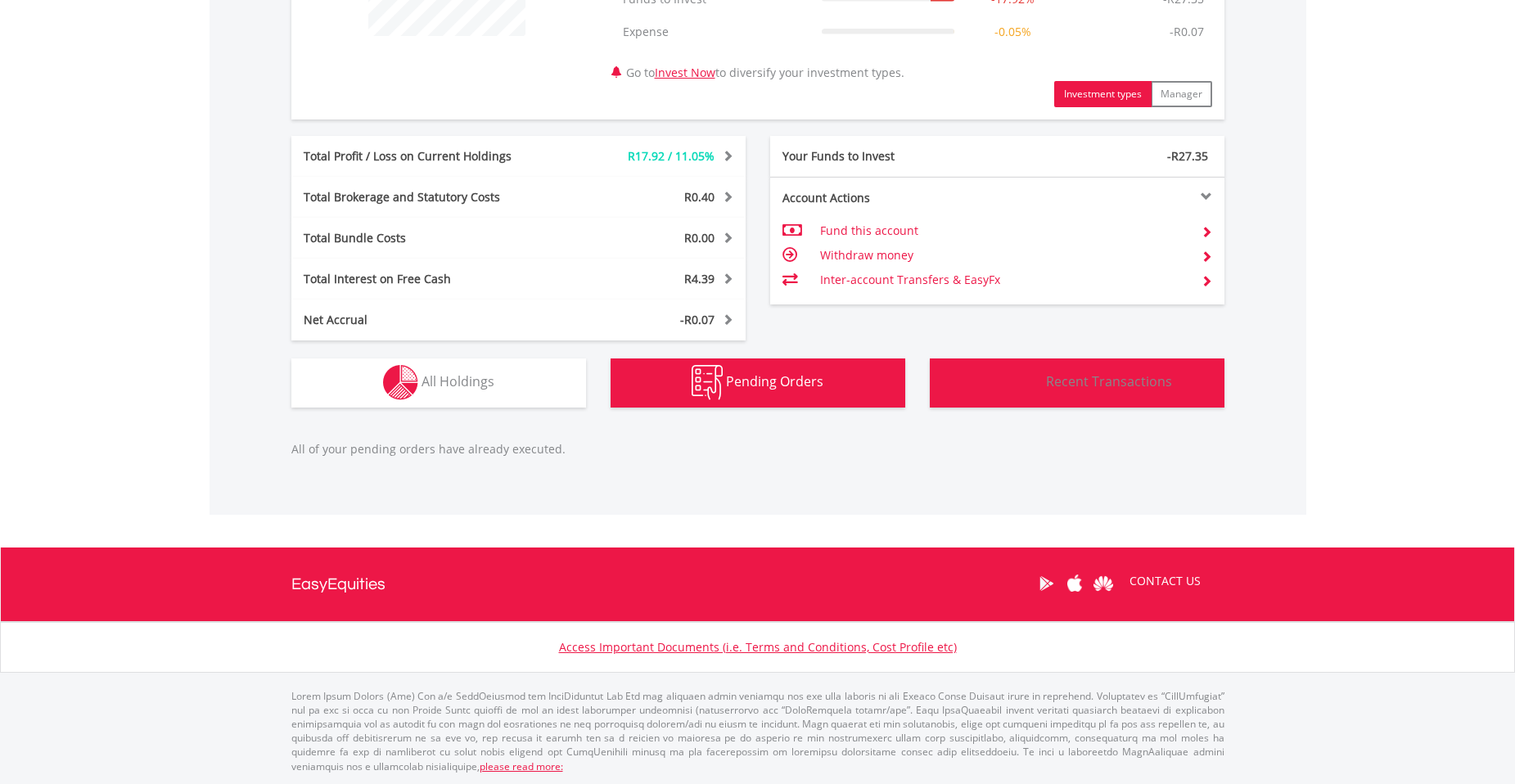
click at [1015, 372] on img "button" at bounding box center [1011, 383] width 61 height 36
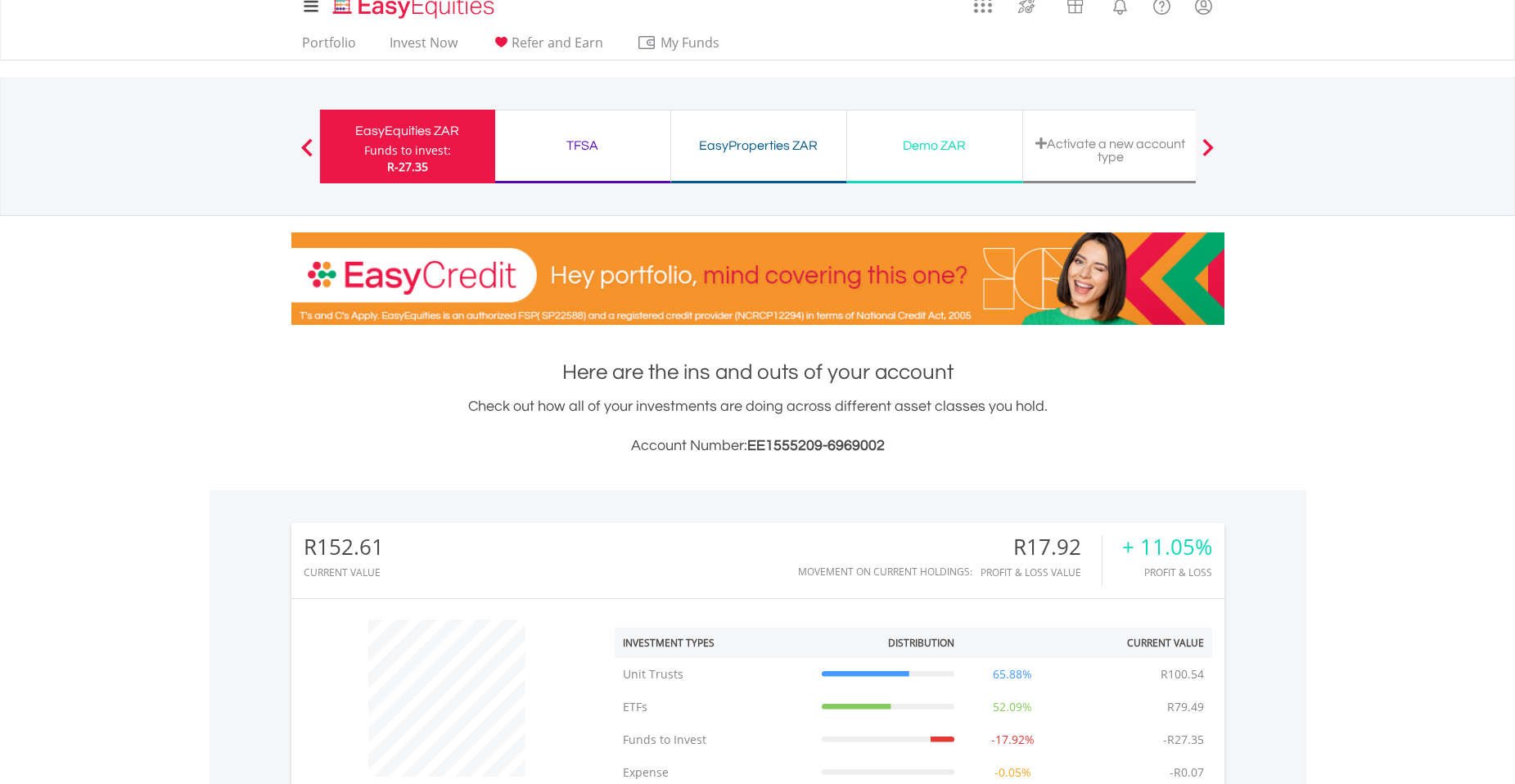
scroll to position [0, 0]
